Goal: Task Accomplishment & Management: Manage account settings

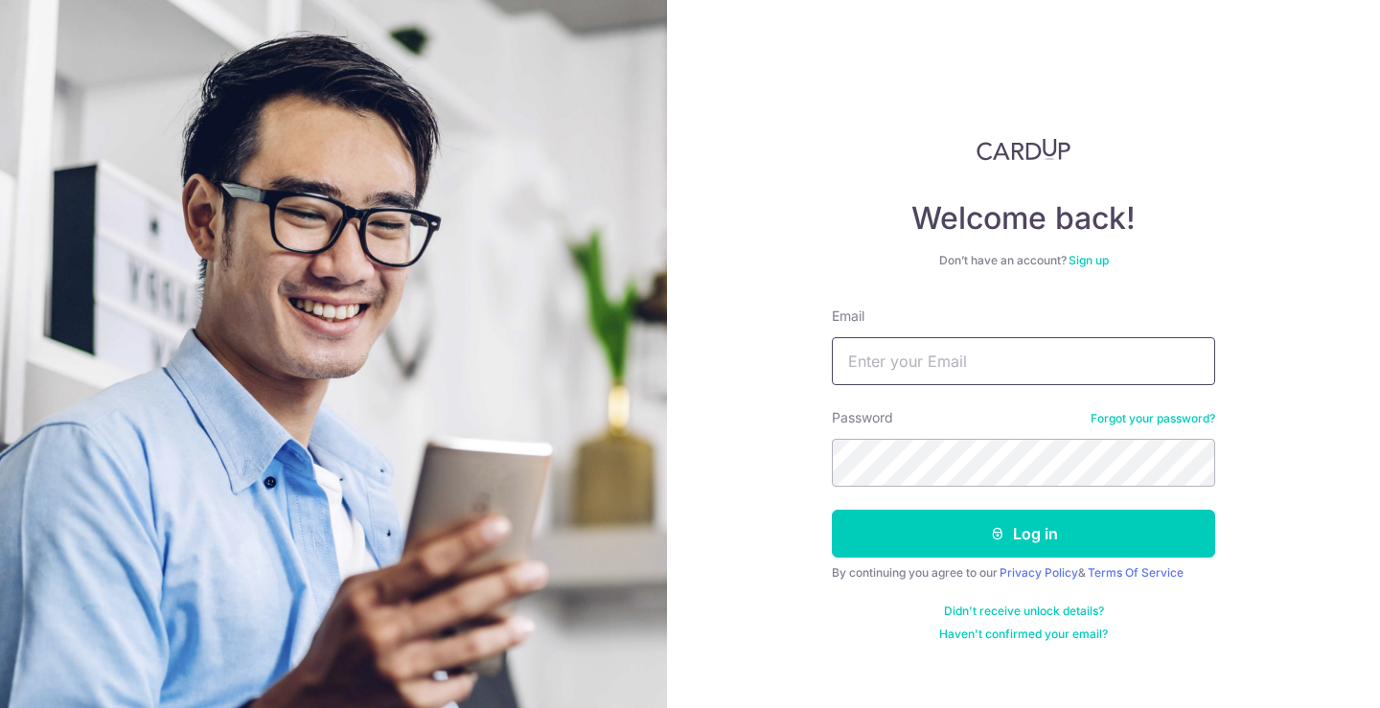
type input "[EMAIL_ADDRESS][DOMAIN_NAME]"
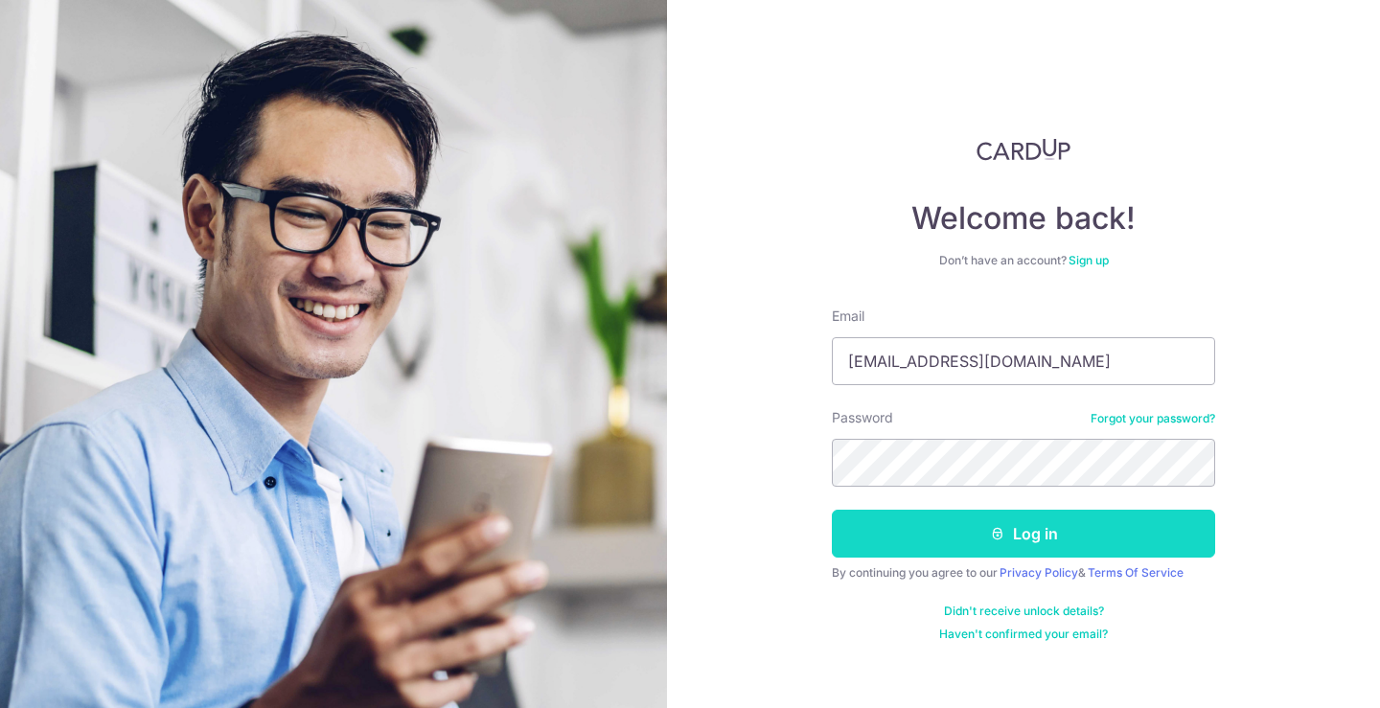
click at [1029, 524] on button "Log in" at bounding box center [1023, 534] width 383 height 48
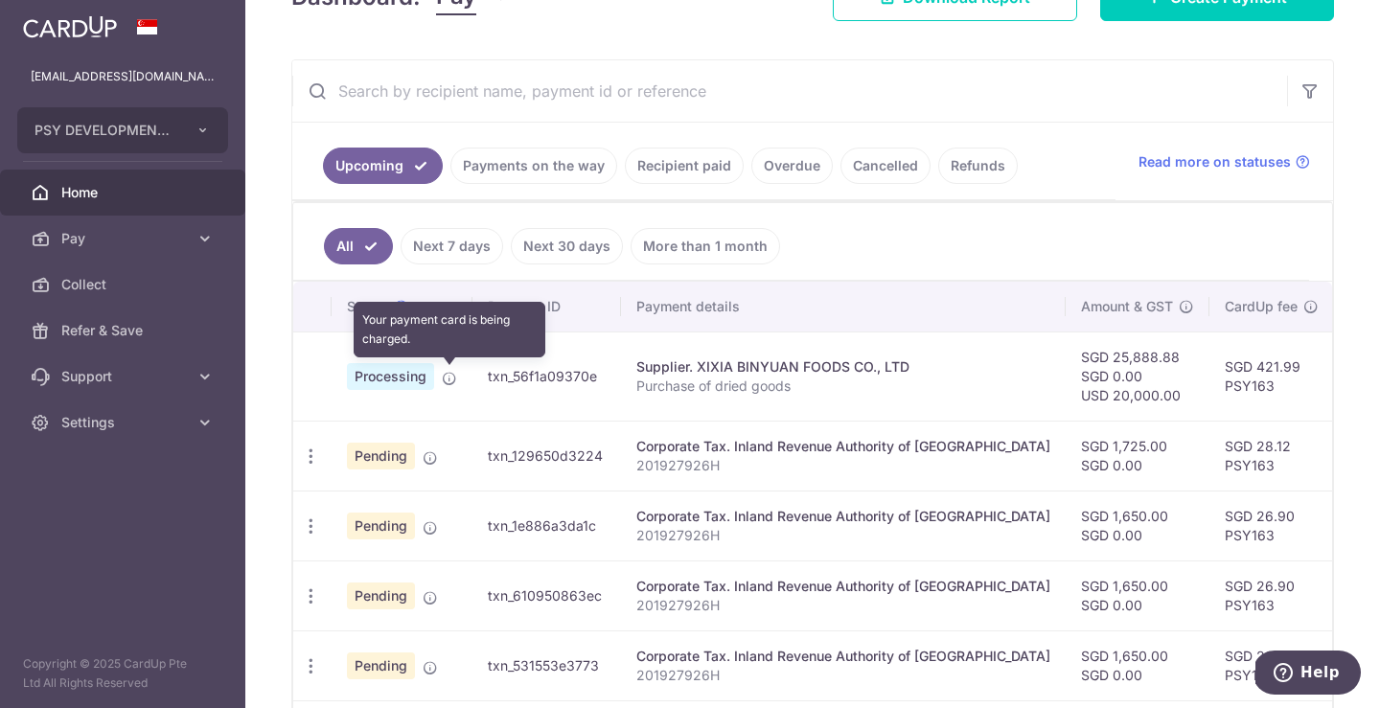
click at [453, 383] on icon at bounding box center [449, 378] width 15 height 15
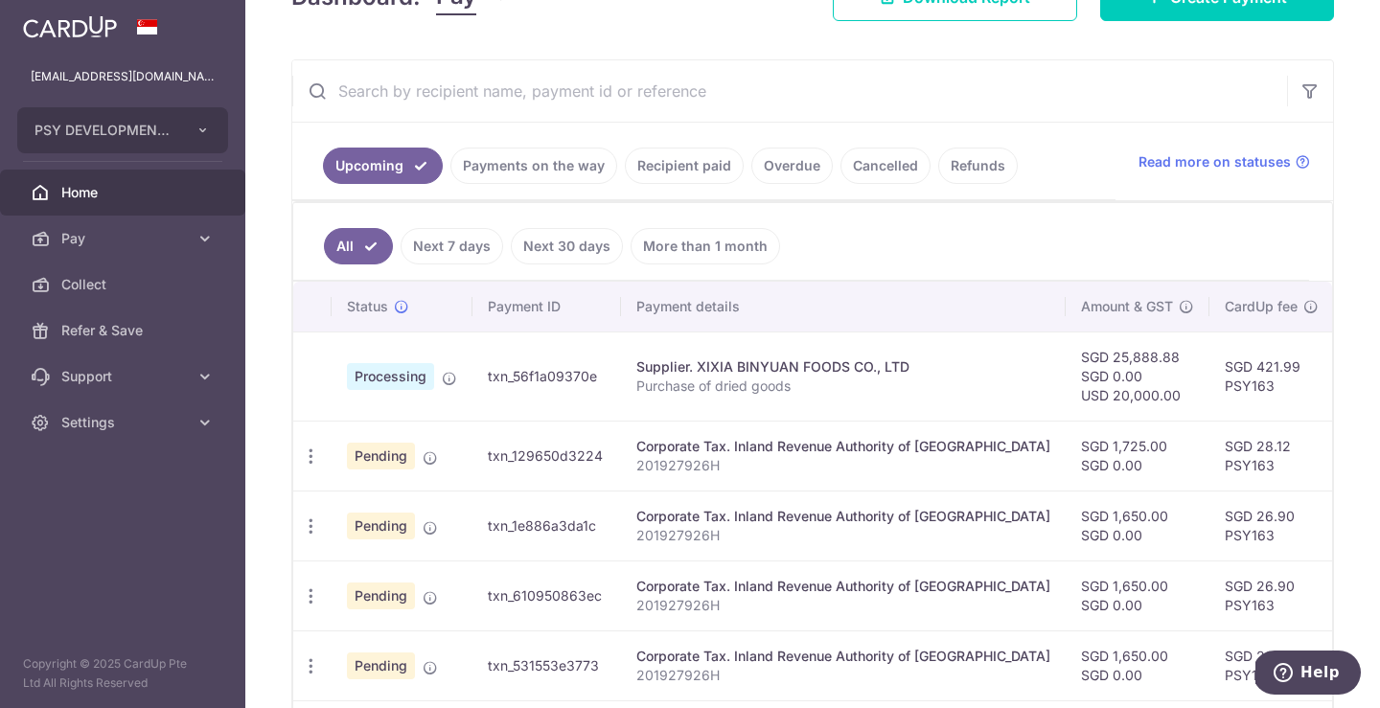
click at [406, 389] on span "Processing" at bounding box center [390, 376] width 87 height 27
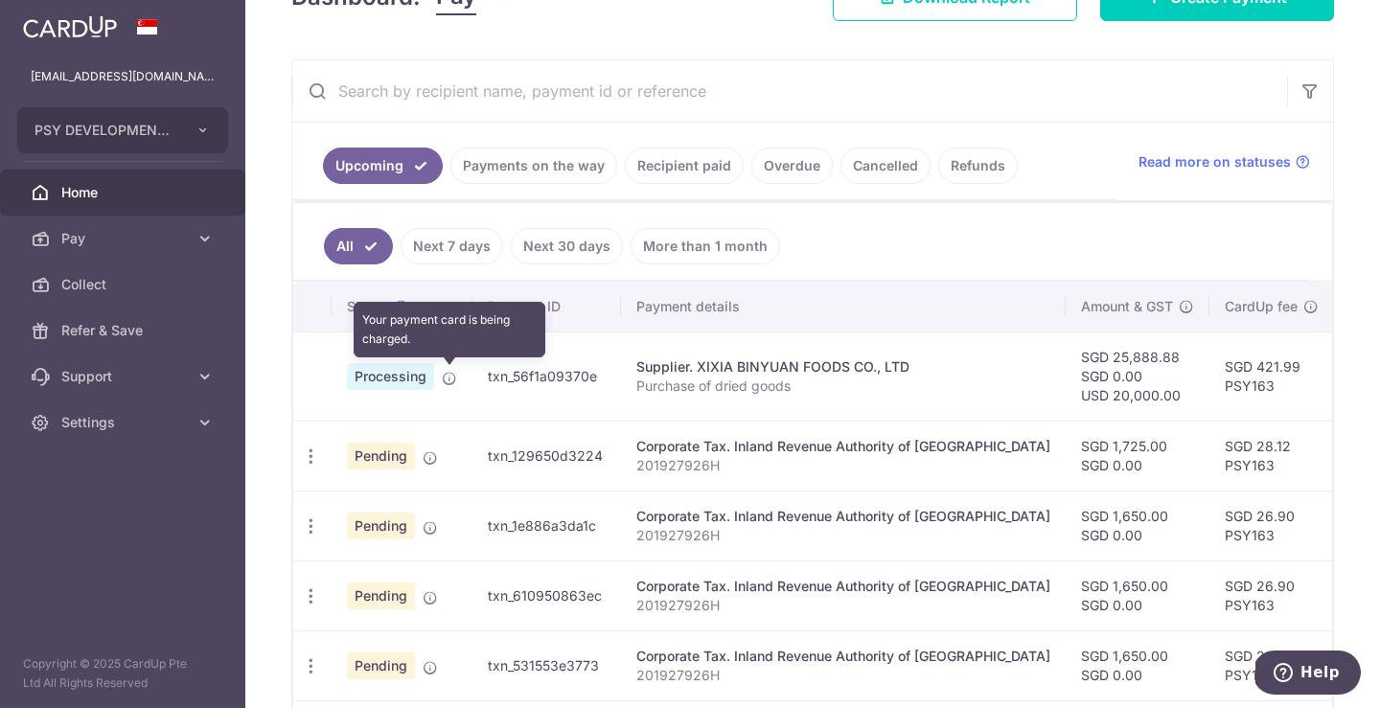
click at [446, 383] on icon at bounding box center [449, 378] width 15 height 15
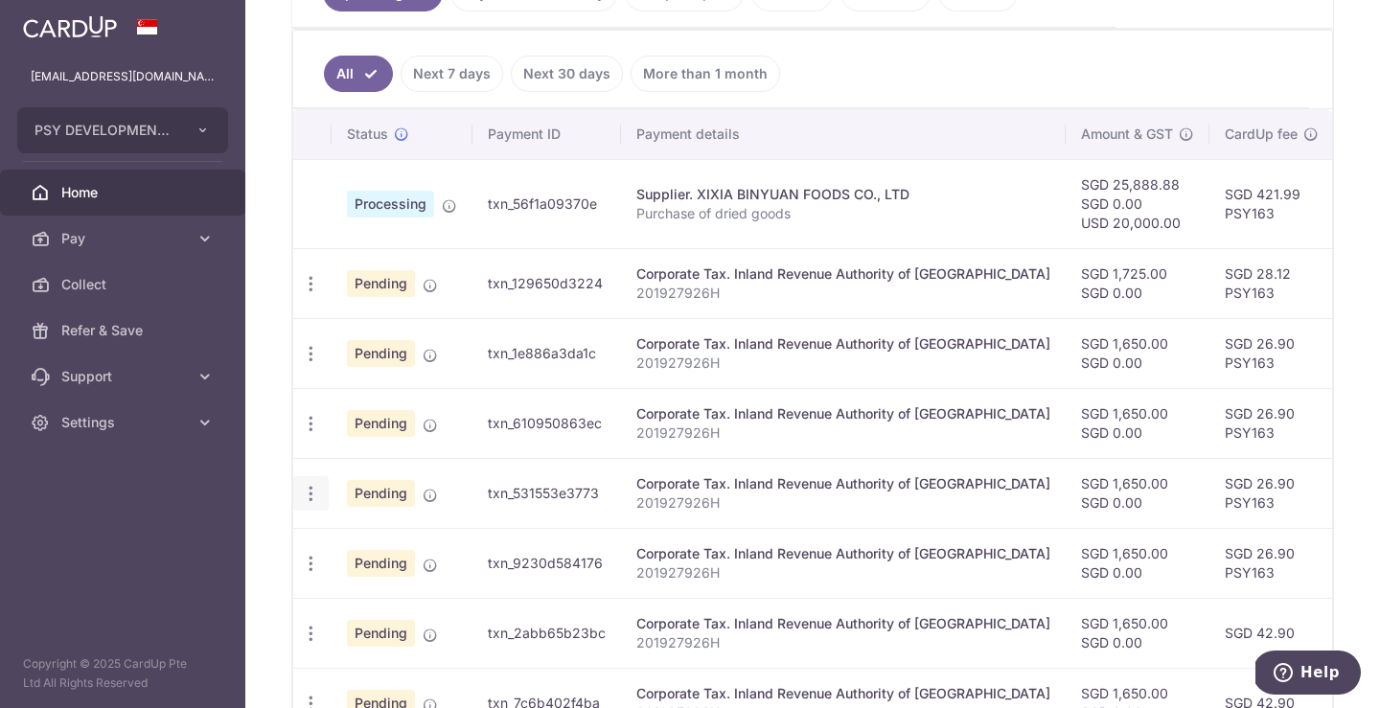
scroll to position [419, 0]
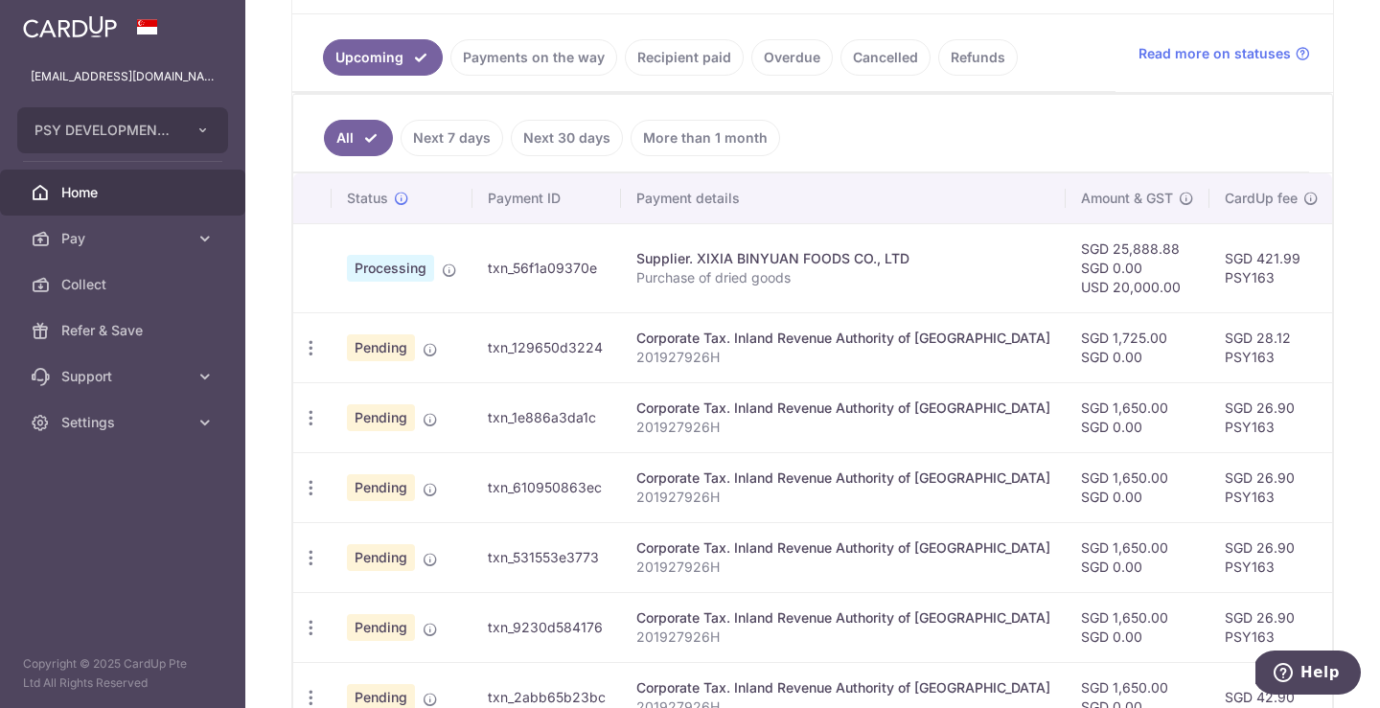
click at [313, 262] on td at bounding box center [312, 267] width 38 height 89
click at [384, 271] on span "Processing" at bounding box center [390, 268] width 87 height 27
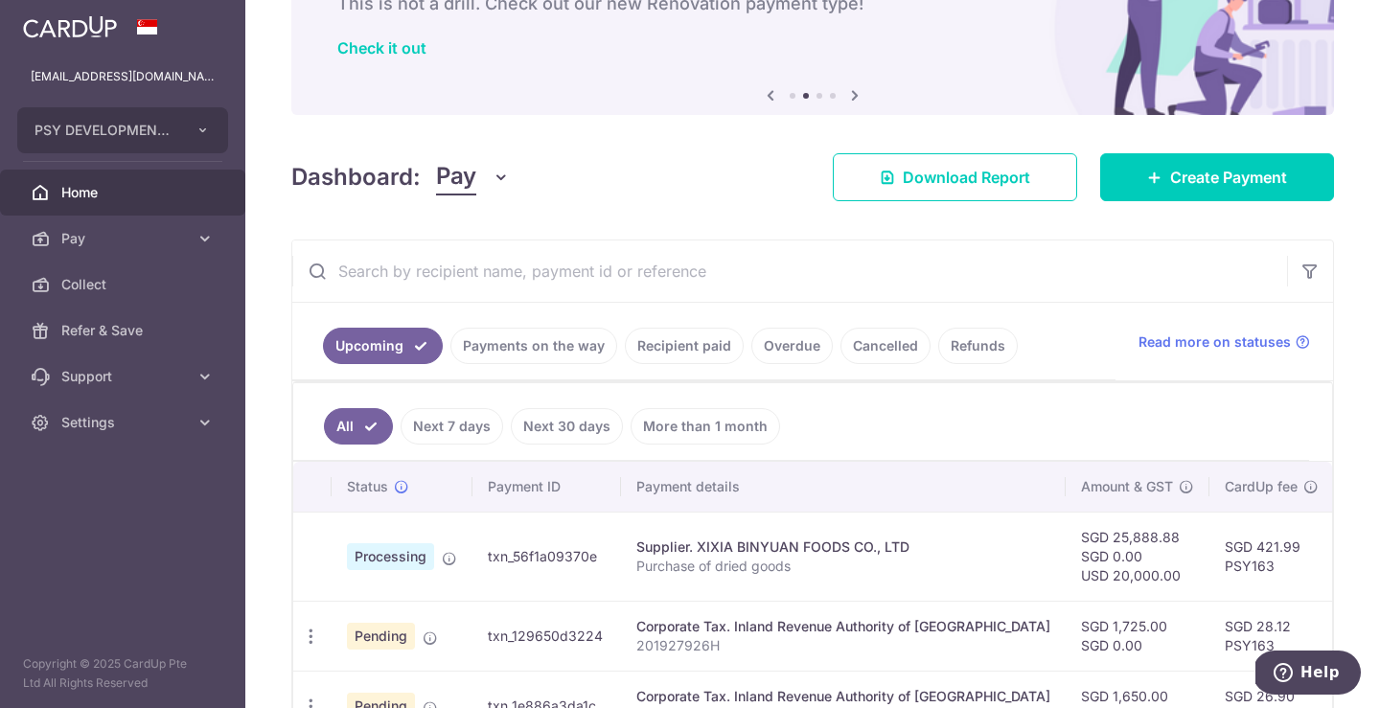
scroll to position [0, 0]
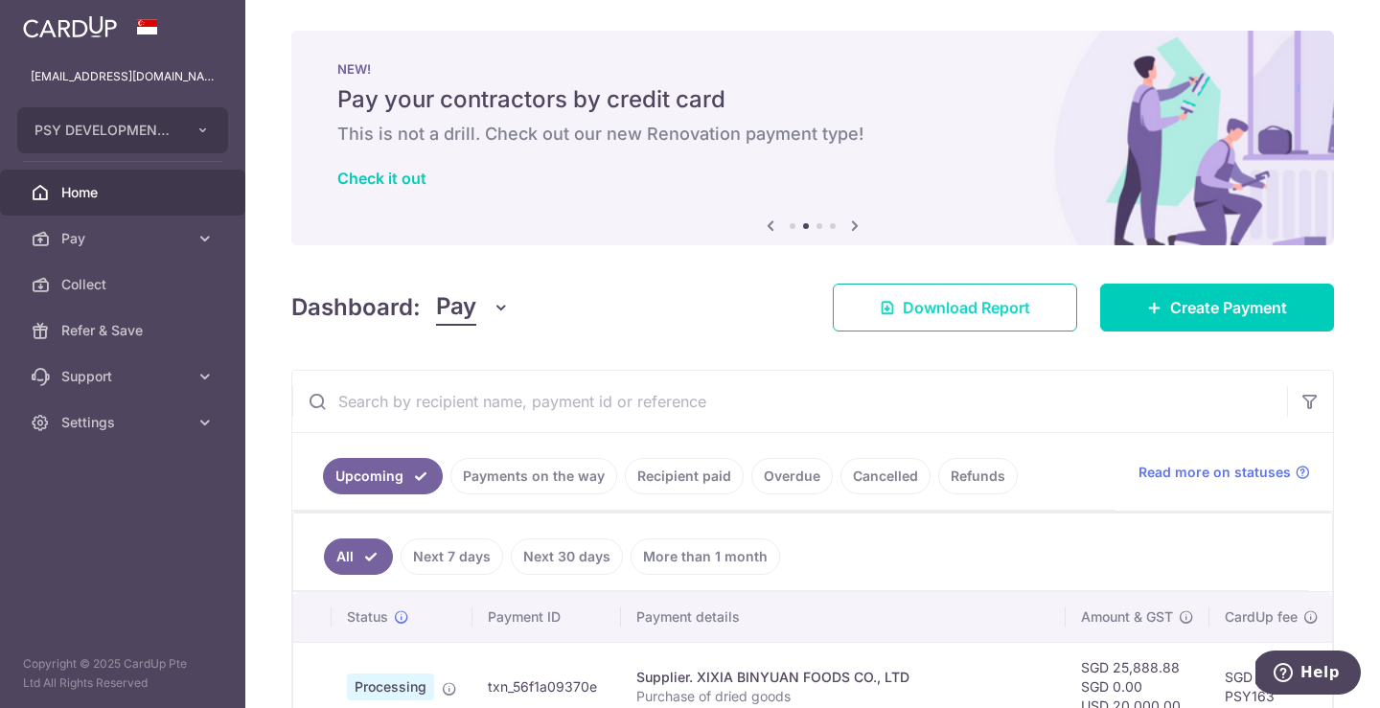
click at [958, 319] on link "Download Report" at bounding box center [955, 308] width 244 height 48
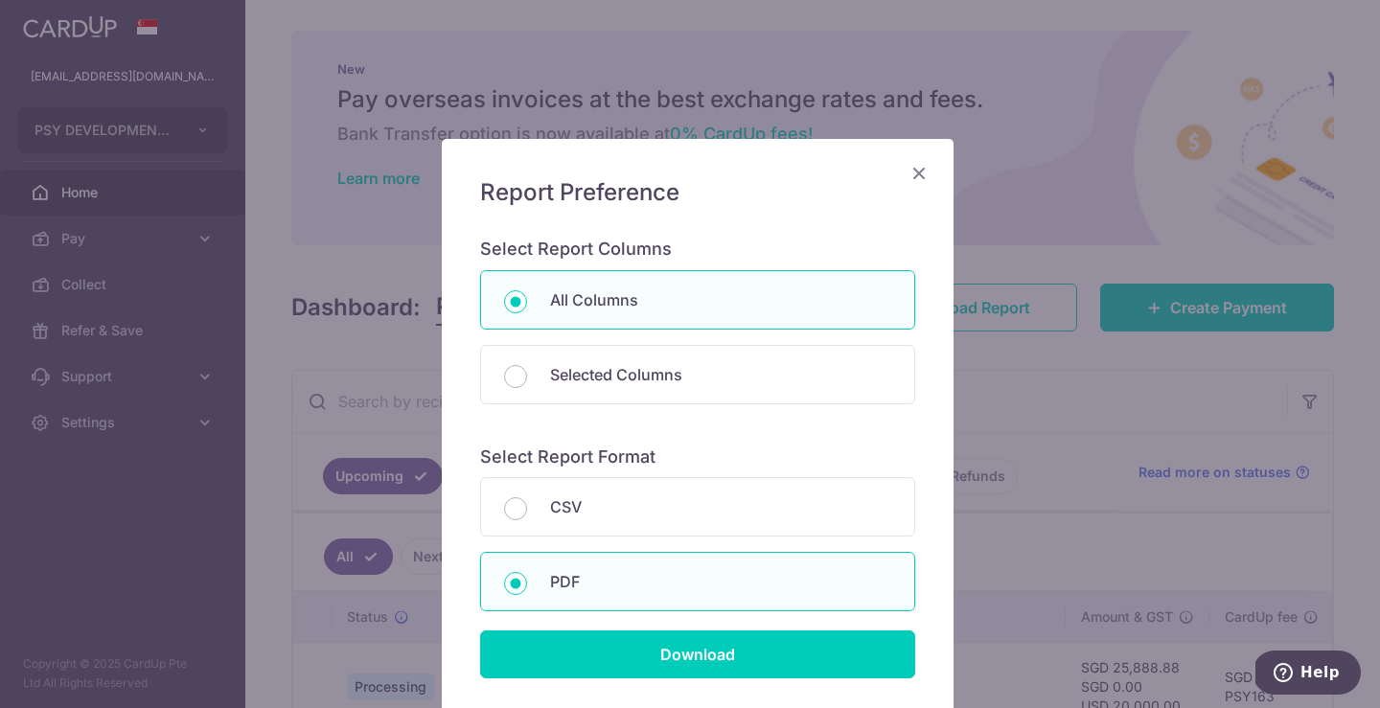
click at [909, 176] on icon "Close" at bounding box center [919, 173] width 23 height 24
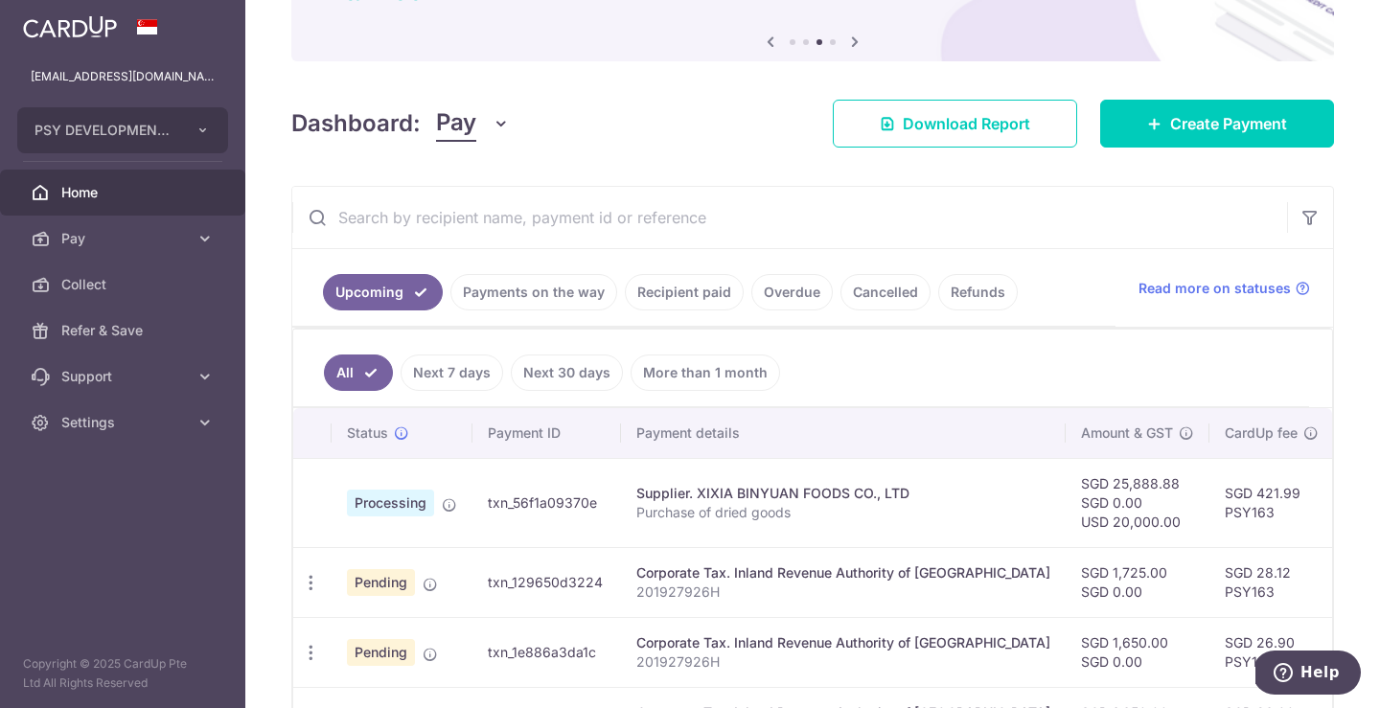
scroll to position [192, 0]
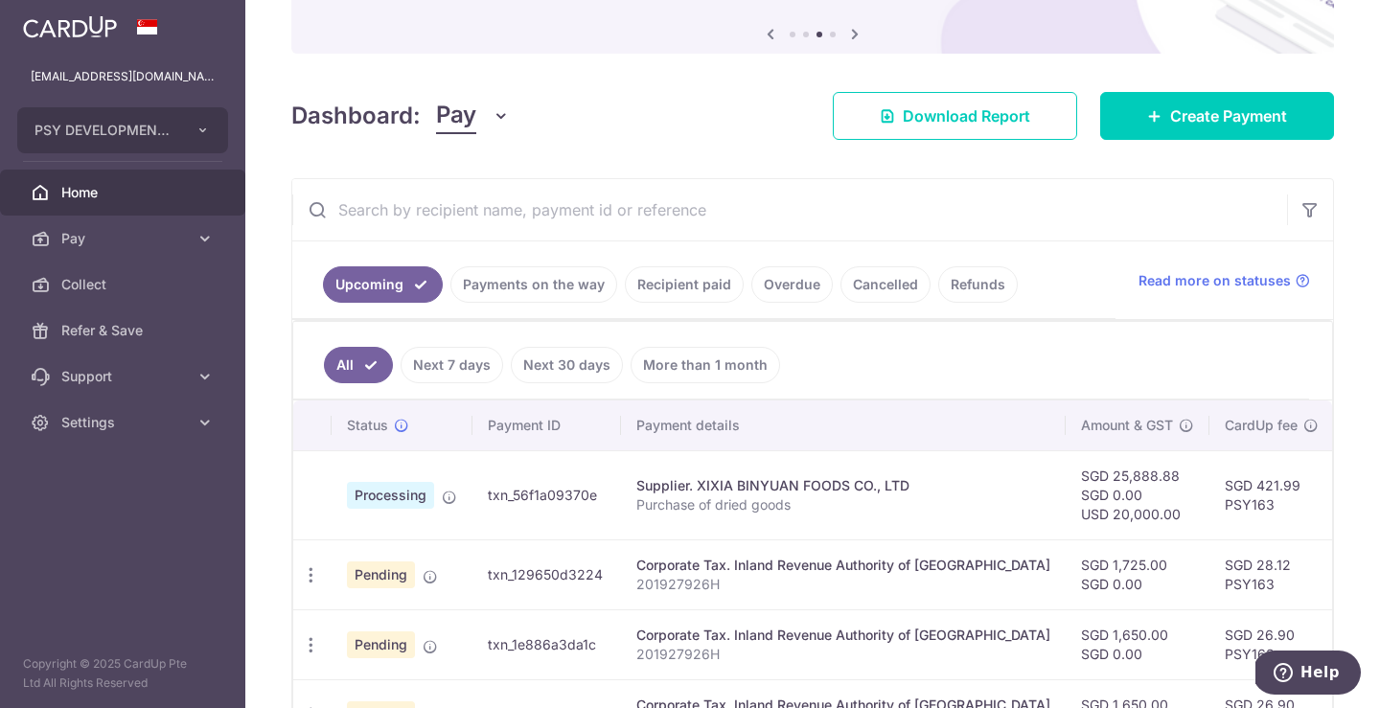
click at [572, 276] on link "Payments on the way" at bounding box center [534, 285] width 167 height 36
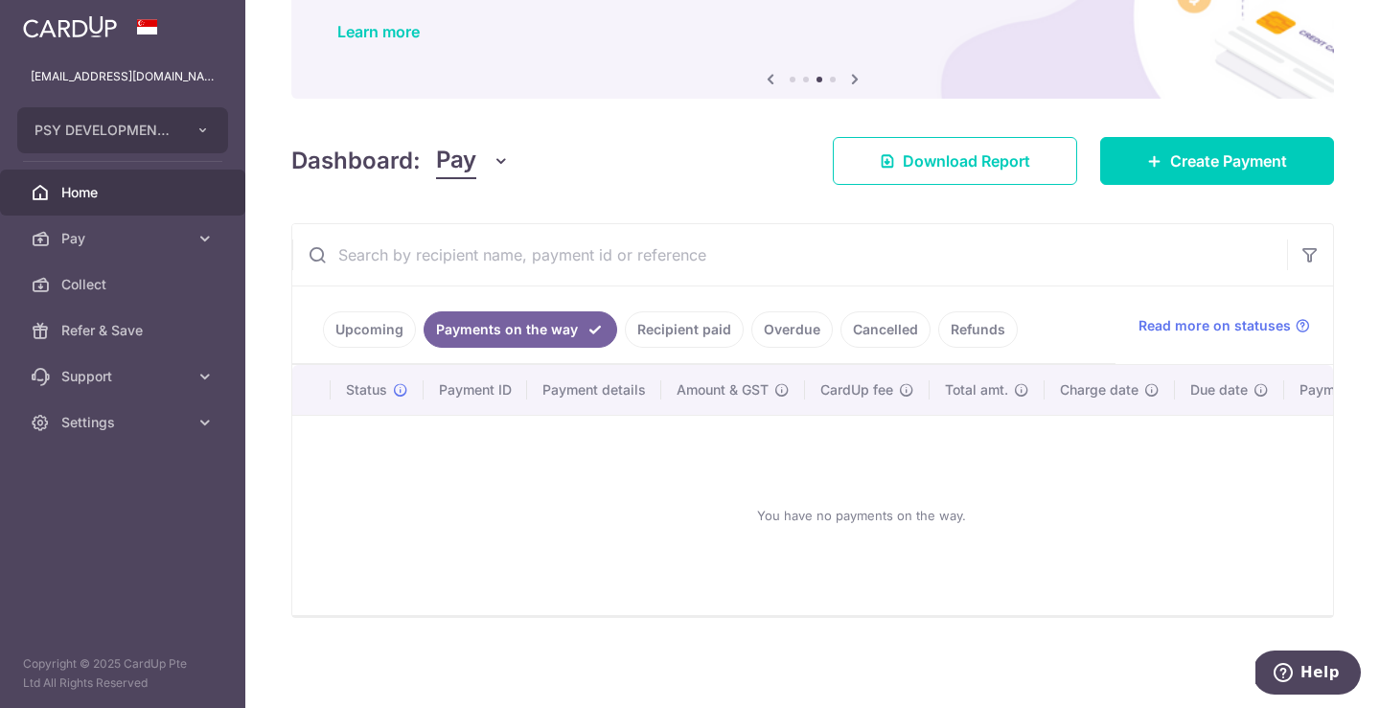
scroll to position [156, 0]
click at [684, 329] on link "Recipient paid" at bounding box center [684, 330] width 119 height 36
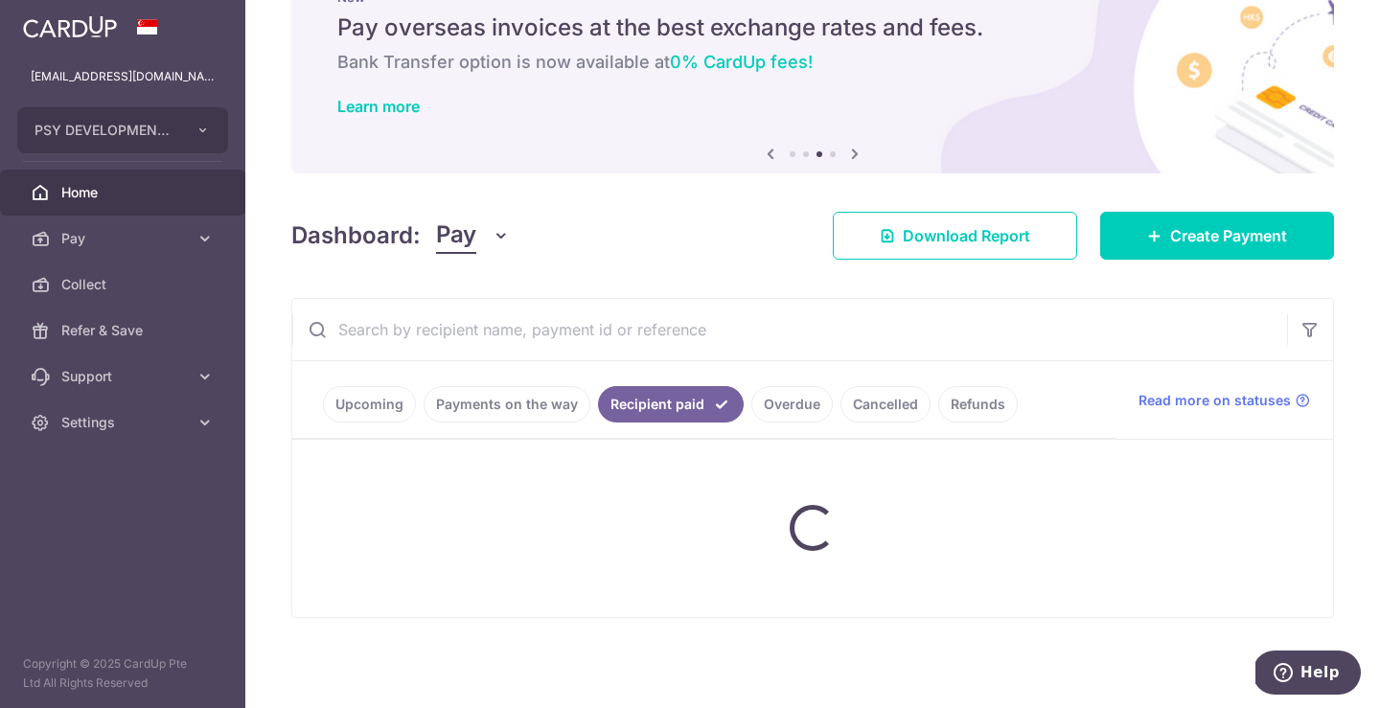
scroll to position [192, 0]
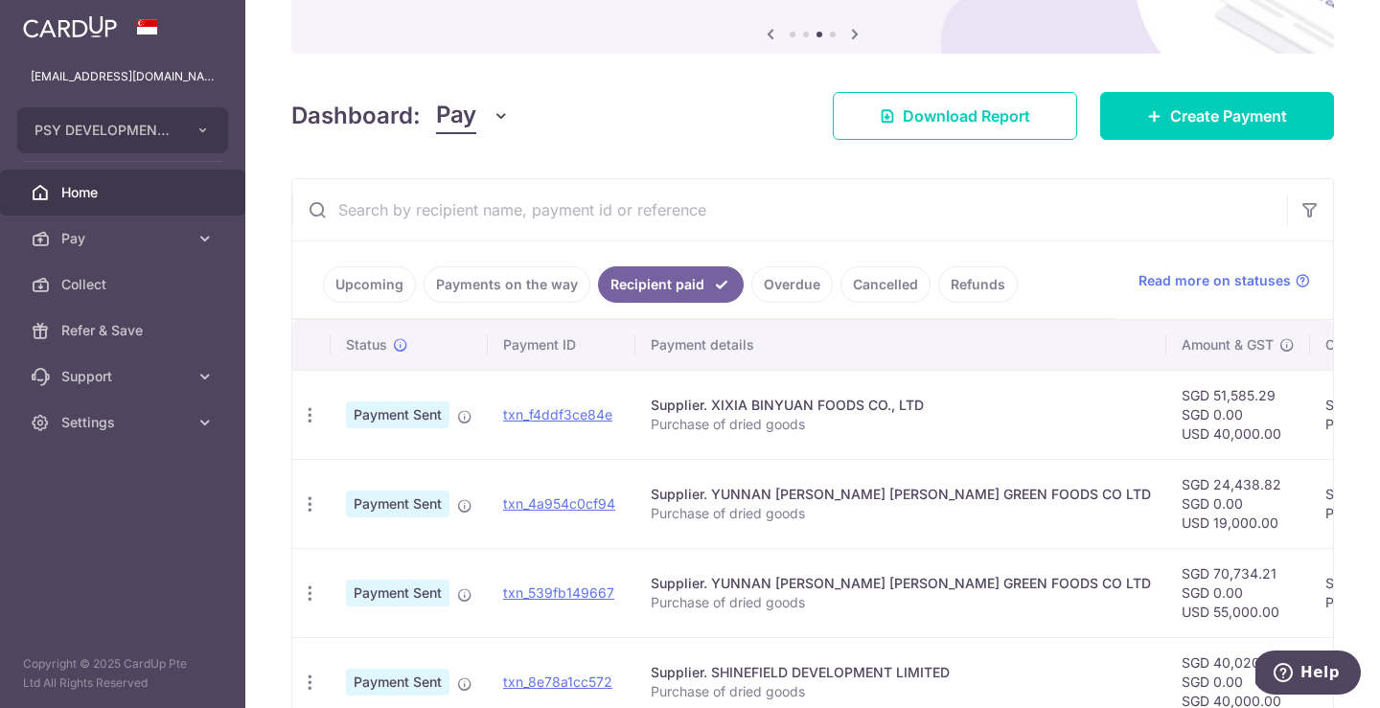
click at [375, 291] on link "Upcoming" at bounding box center [369, 285] width 93 height 36
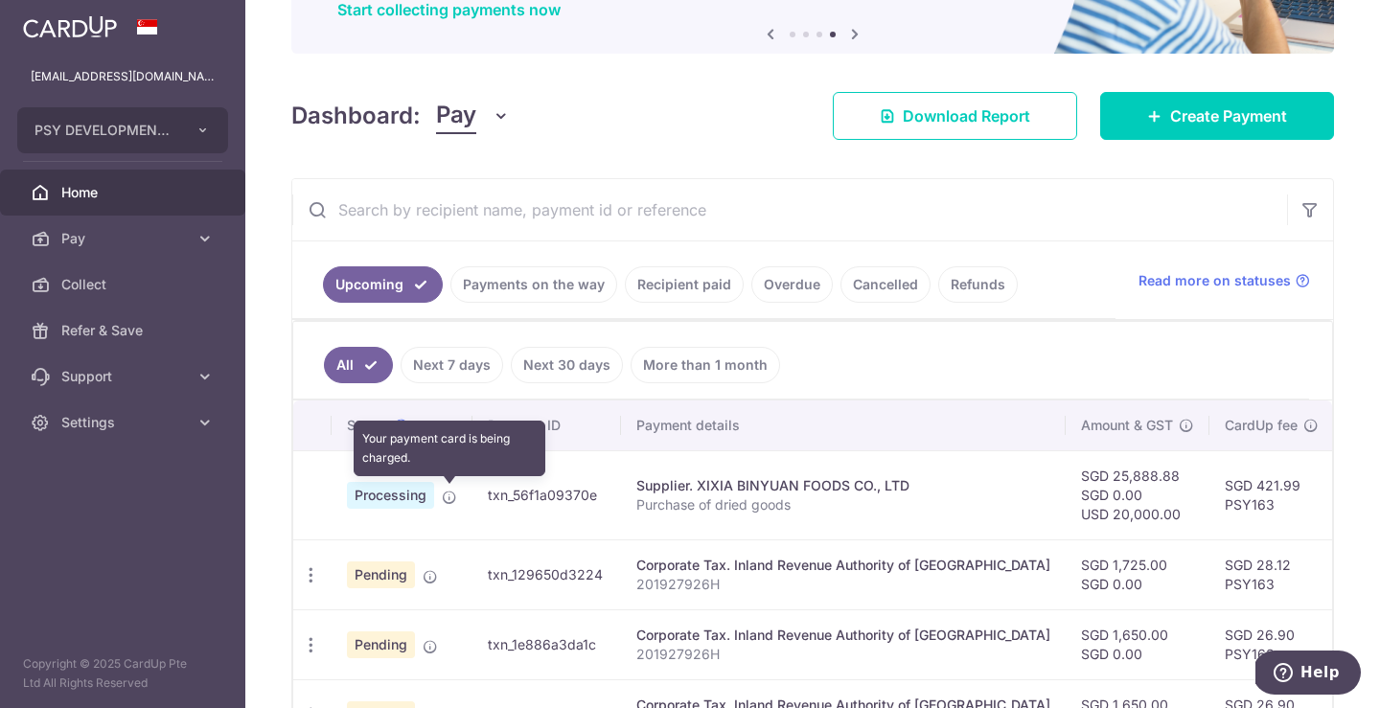
click at [450, 492] on icon at bounding box center [449, 497] width 15 height 15
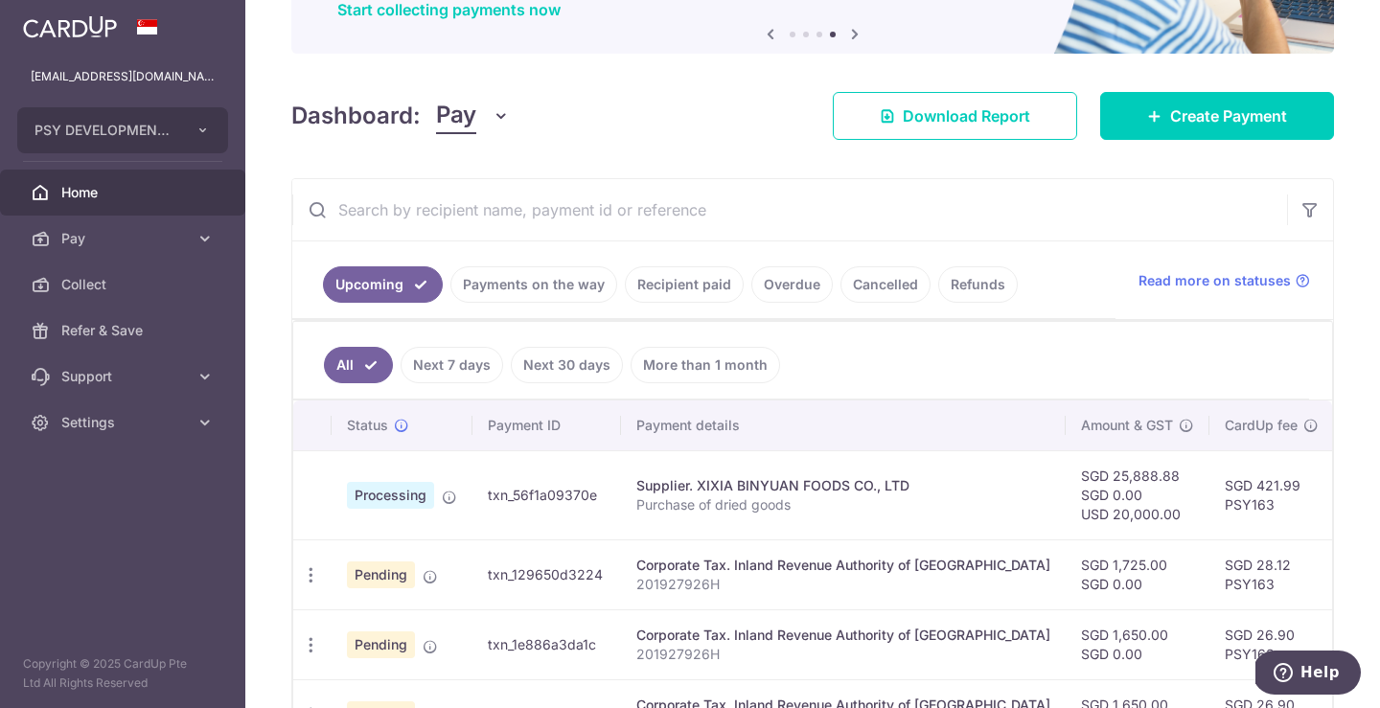
click at [371, 497] on span "Processing" at bounding box center [390, 495] width 87 height 27
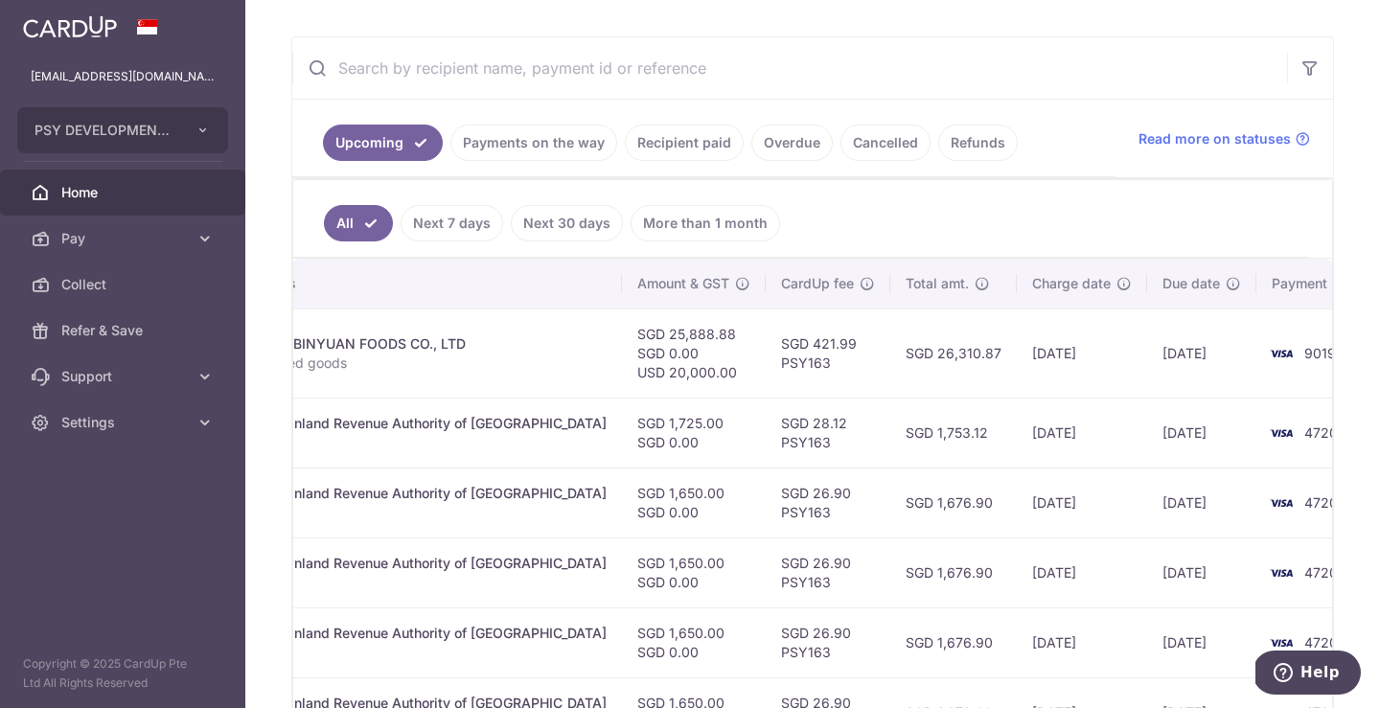
scroll to position [323, 0]
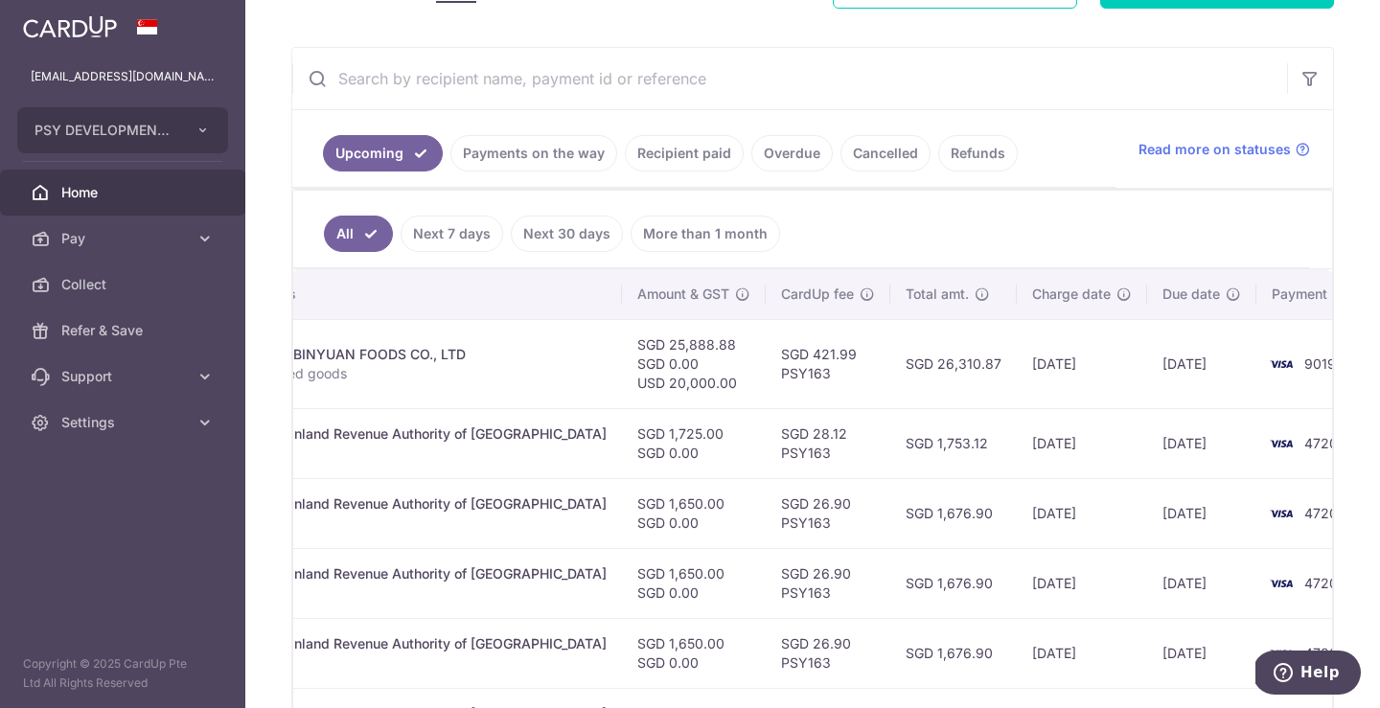
click at [672, 149] on link "Recipient paid" at bounding box center [684, 153] width 119 height 36
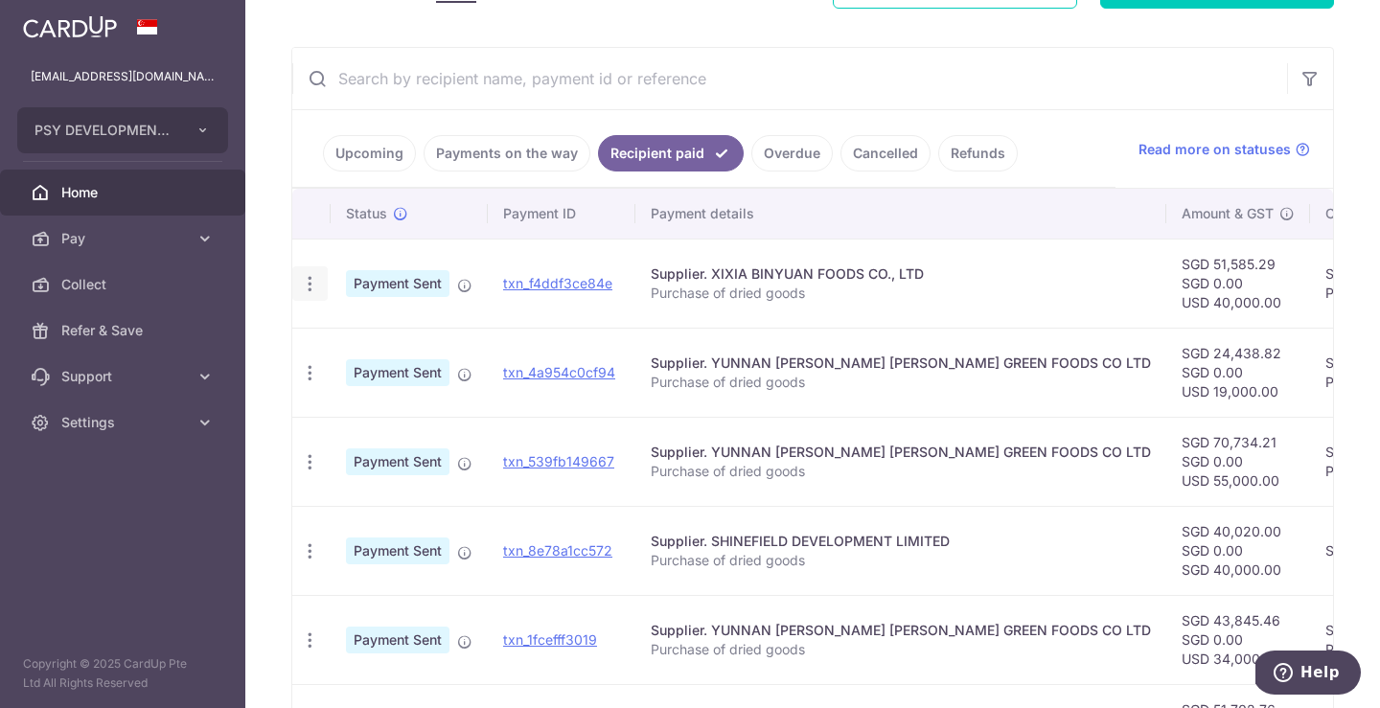
click at [318, 289] on icon "button" at bounding box center [310, 284] width 20 height 20
click at [411, 339] on span "PDF Receipt" at bounding box center [412, 336] width 130 height 19
click at [79, 189] on span "Home" at bounding box center [124, 192] width 127 height 19
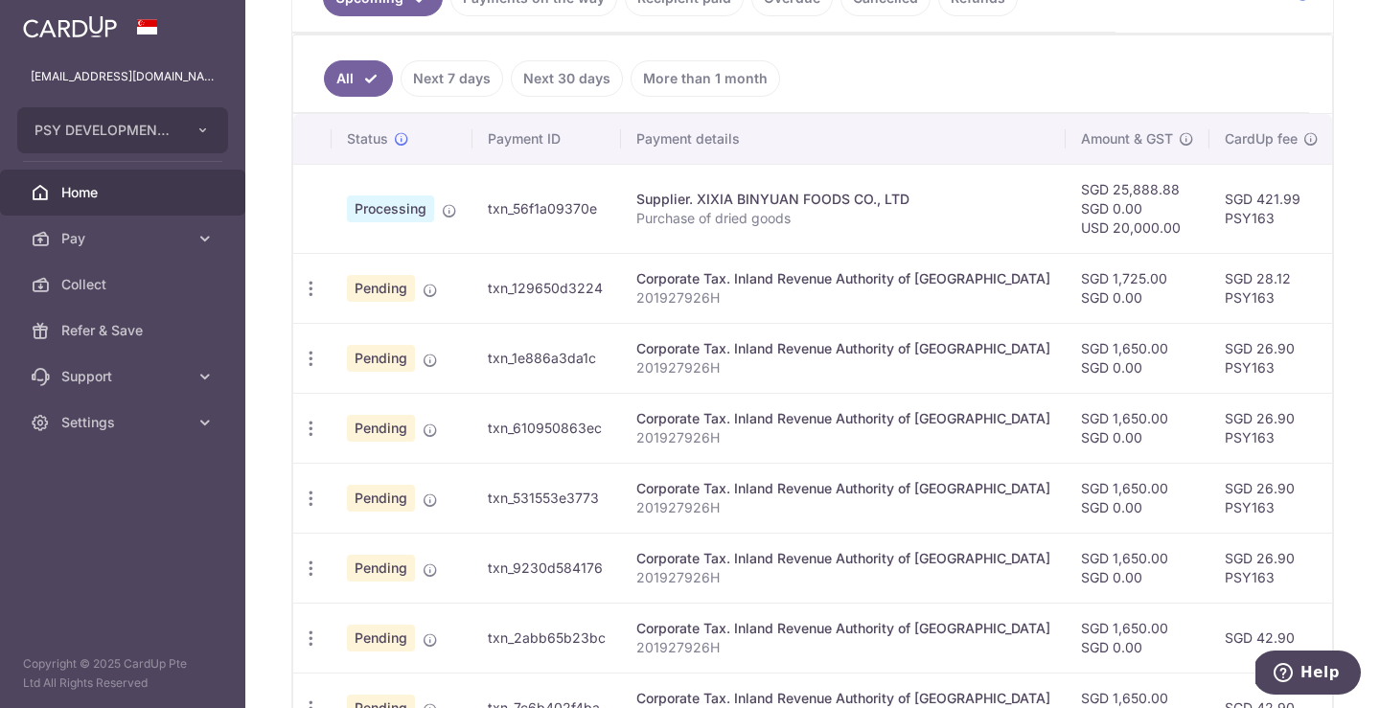
scroll to position [323, 0]
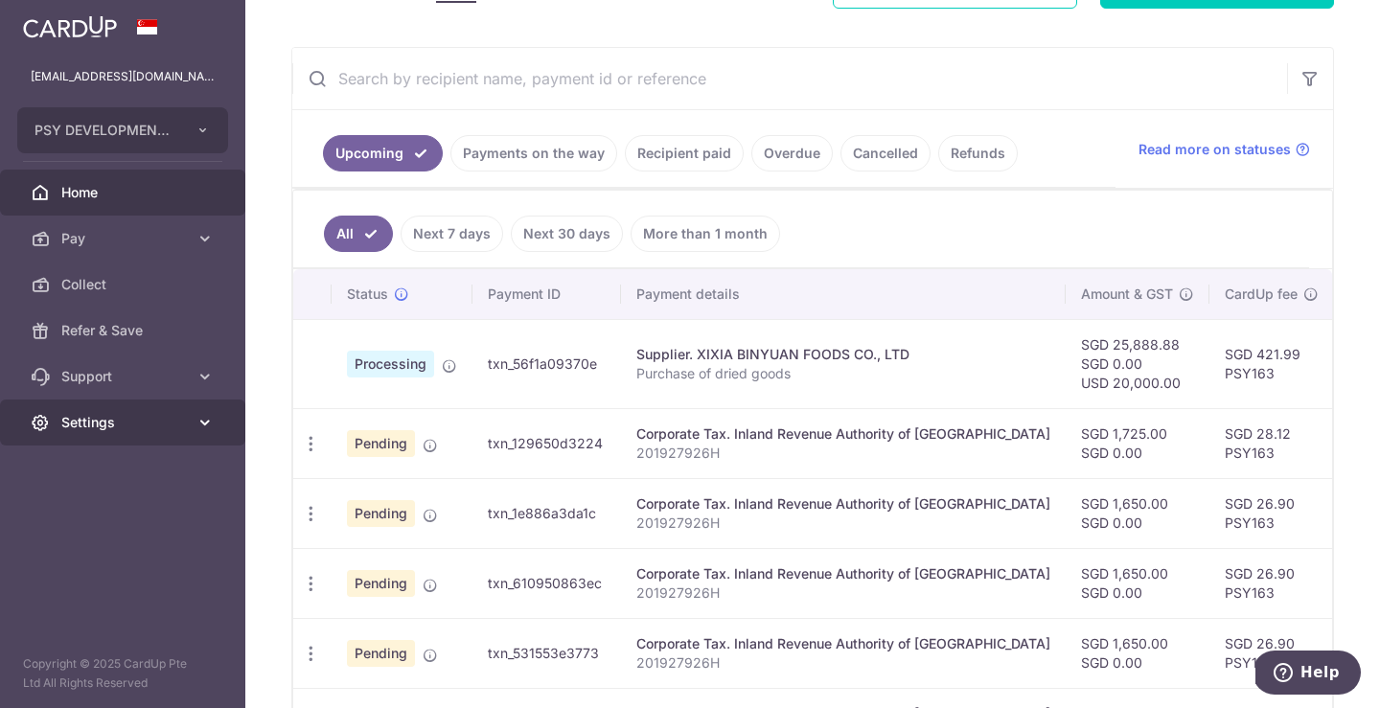
click at [112, 432] on link "Settings" at bounding box center [122, 423] width 245 height 46
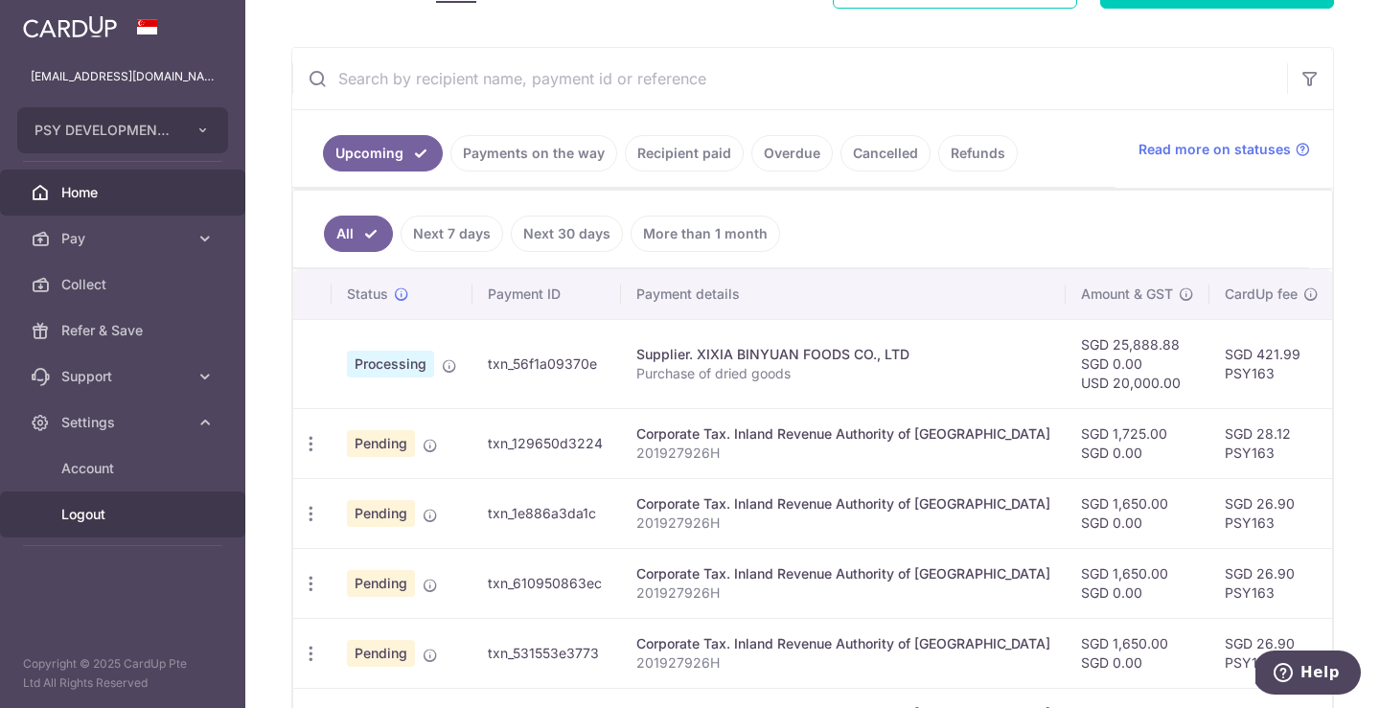
click at [87, 514] on span "Logout" at bounding box center [124, 514] width 127 height 19
